Goal: Information Seeking & Learning: Learn about a topic

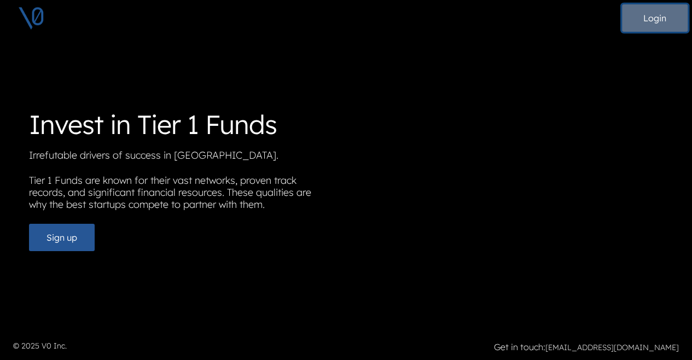
click at [643, 14] on button "Login" at bounding box center [655, 17] width 66 height 27
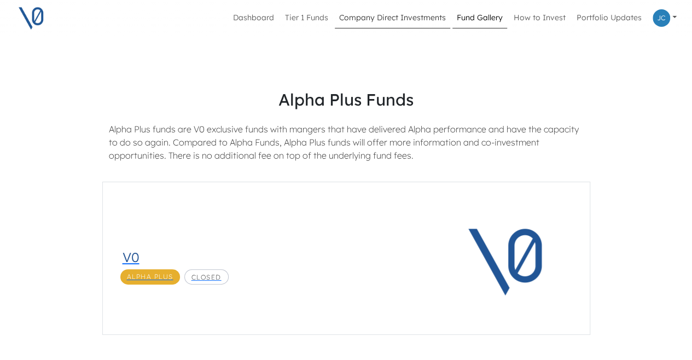
click at [368, 23] on link "Company Direct Investments" at bounding box center [392, 18] width 115 height 21
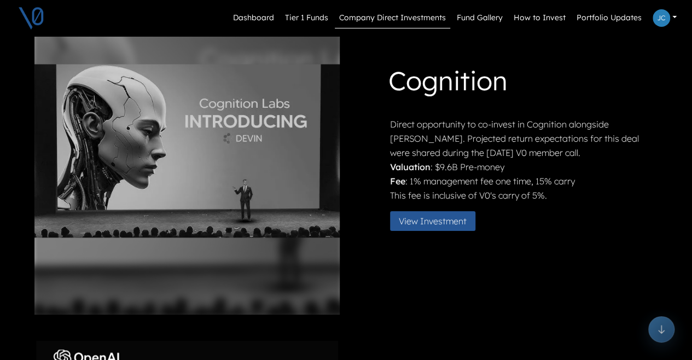
scroll to position [78, 0]
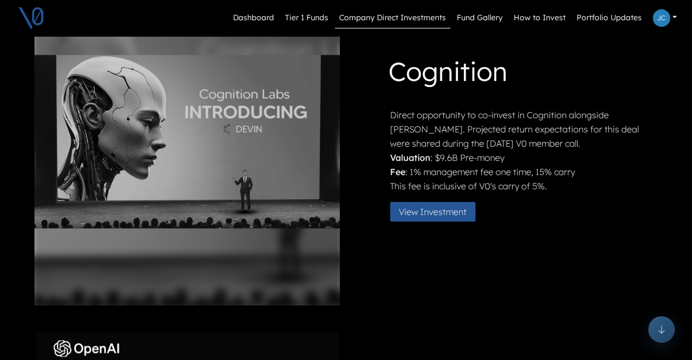
click at [422, 73] on h1 "Cognition" at bounding box center [523, 73] width 268 height 43
click at [415, 216] on button "View Investment" at bounding box center [432, 212] width 85 height 20
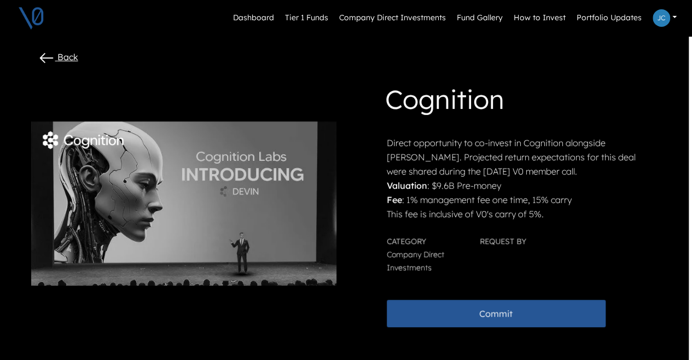
scroll to position [0, 3]
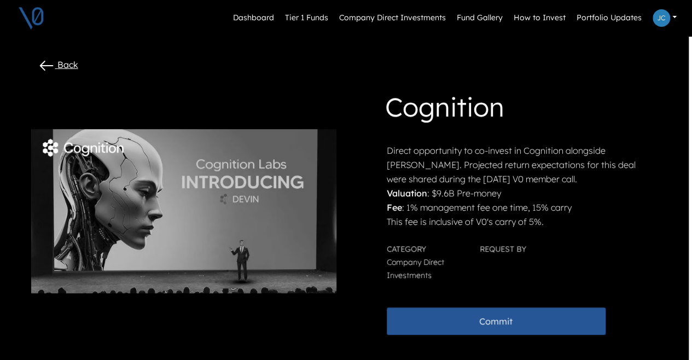
click at [83, 59] on div "Back" at bounding box center [239, 67] width 416 height 20
click at [67, 67] on link "Back" at bounding box center [58, 64] width 41 height 11
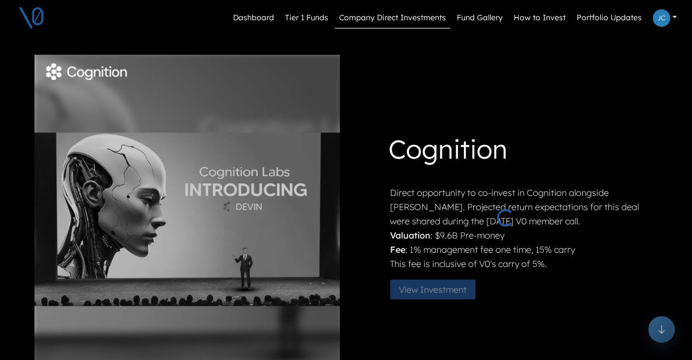
click at [67, 67] on img at bounding box center [86, 71] width 82 height 16
